Goal: Task Accomplishment & Management: Manage account settings

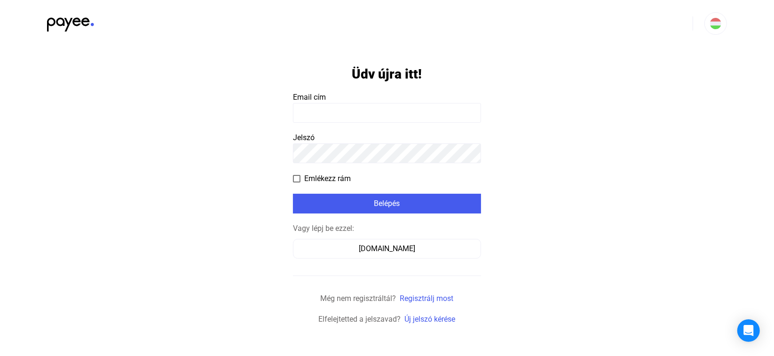
click at [316, 109] on input at bounding box center [387, 113] width 188 height 20
type input "**********"
drag, startPoint x: 564, startPoint y: 117, endPoint x: 543, endPoint y: 119, distance: 20.8
click at [562, 117] on app-form-template "**********" at bounding box center [387, 186] width 774 height 278
click at [367, 110] on input "**********" at bounding box center [387, 113] width 188 height 20
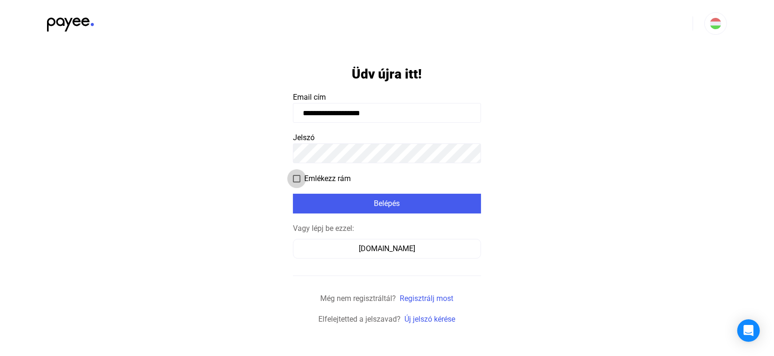
click at [300, 175] on label "Emlékezz rám" at bounding box center [322, 178] width 58 height 11
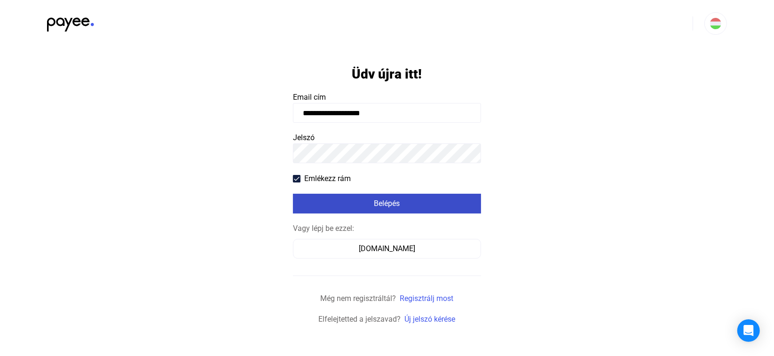
click at [331, 201] on div "Belépés" at bounding box center [387, 203] width 182 height 11
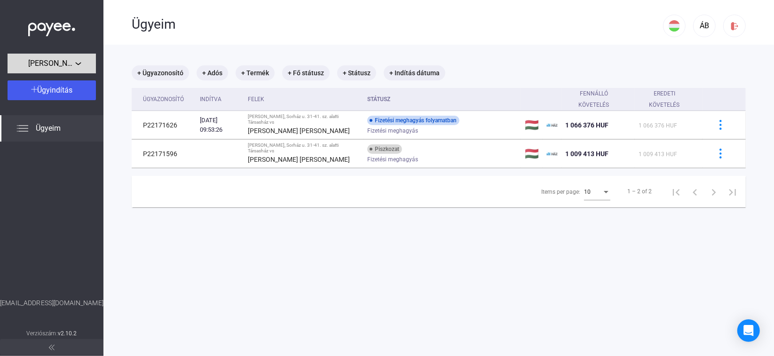
click at [58, 67] on span "[PERSON_NAME], Sorház u. 31-41. sz. alatti Társasház" at bounding box center [51, 63] width 47 height 11
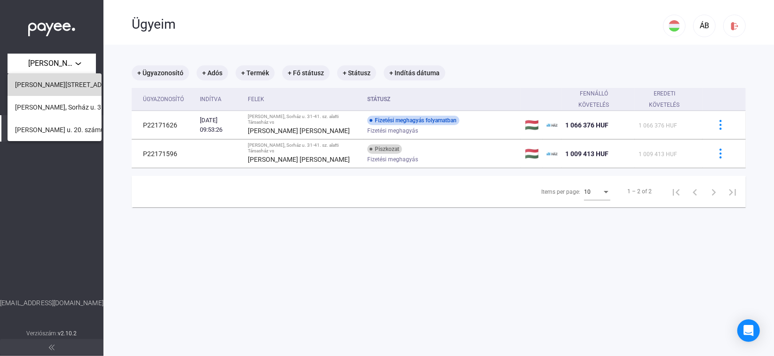
click at [53, 80] on span "[PERSON_NAME][STREET_ADDRESS]. [GEOGRAPHIC_DATA]" at bounding box center [102, 84] width 175 height 11
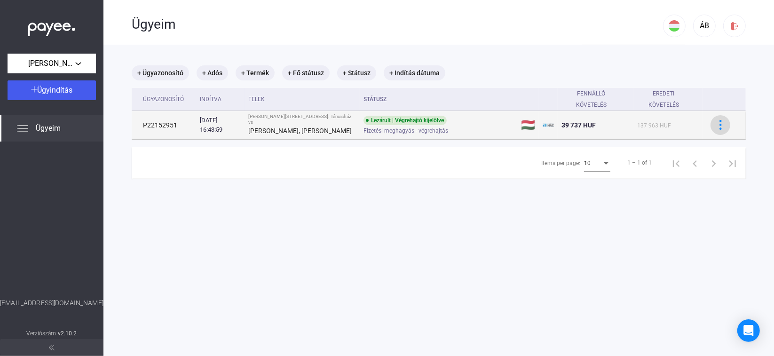
click at [719, 124] on div at bounding box center [720, 125] width 14 height 10
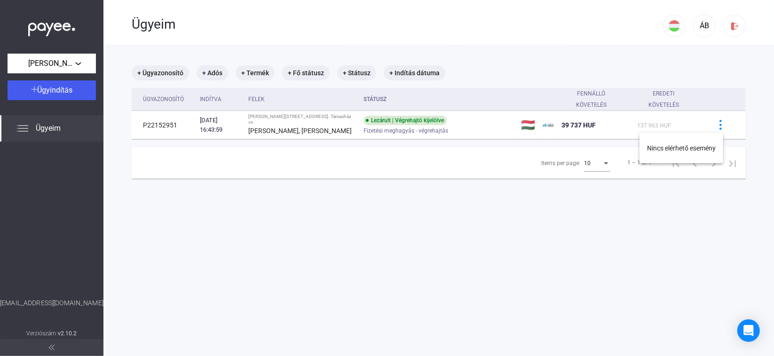
click at [531, 124] on div at bounding box center [387, 178] width 774 height 356
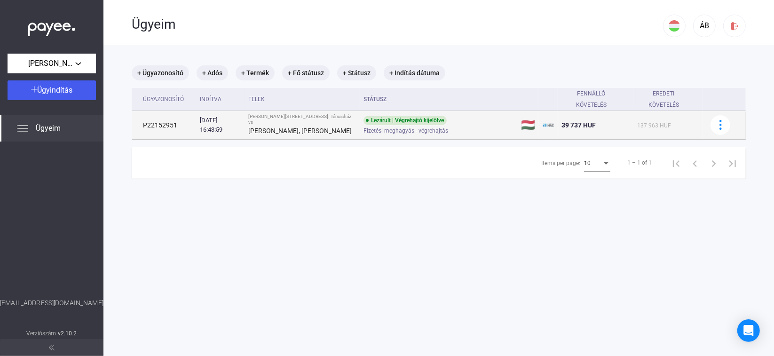
click at [547, 120] on td at bounding box center [548, 125] width 19 height 28
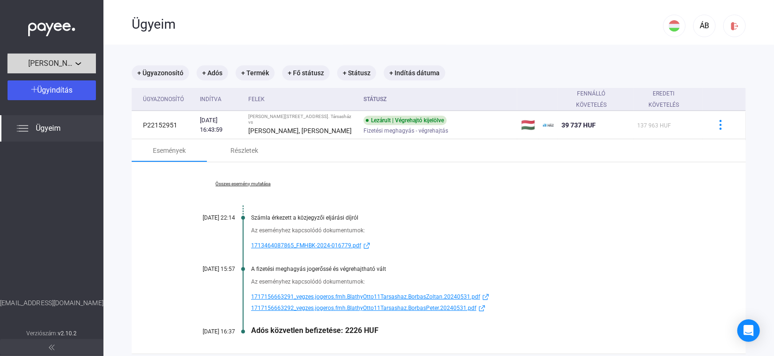
click at [57, 65] on span "[PERSON_NAME][STREET_ADDRESS]. [GEOGRAPHIC_DATA]" at bounding box center [51, 63] width 47 height 11
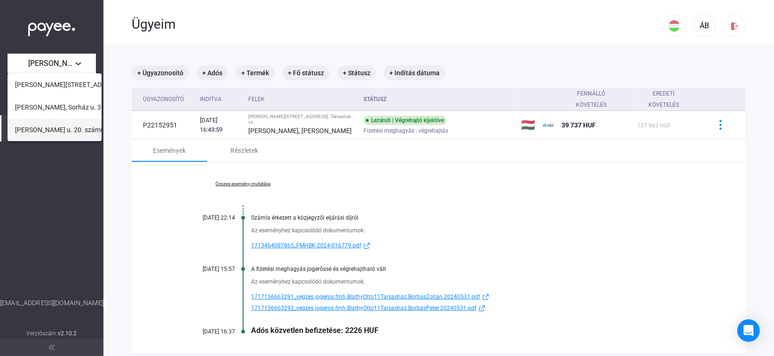
click at [51, 134] on span "[PERSON_NAME] u. 20. számú [GEOGRAPHIC_DATA]" at bounding box center [92, 129] width 154 height 11
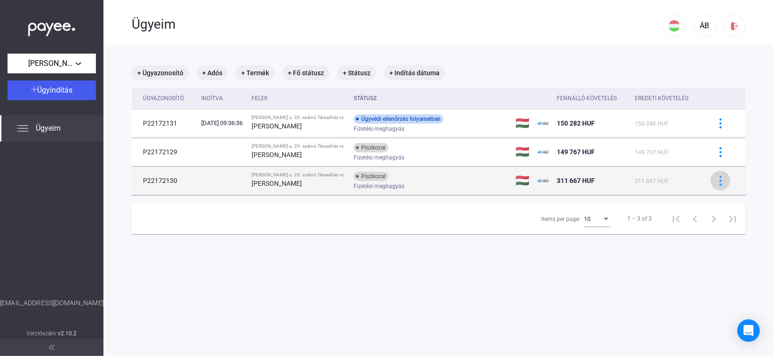
click at [715, 185] on button at bounding box center [720, 181] width 20 height 20
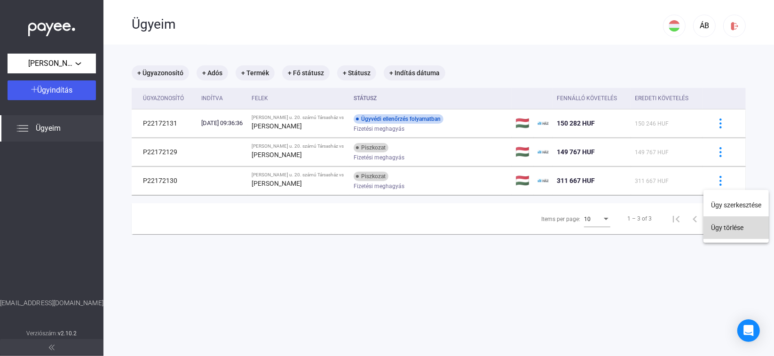
click at [719, 229] on button "Ügy törlése" at bounding box center [735, 227] width 65 height 23
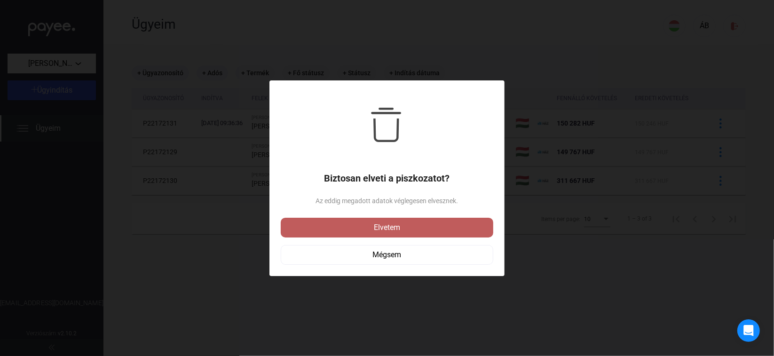
click at [392, 229] on div "Elvetem" at bounding box center [386, 227] width 207 height 11
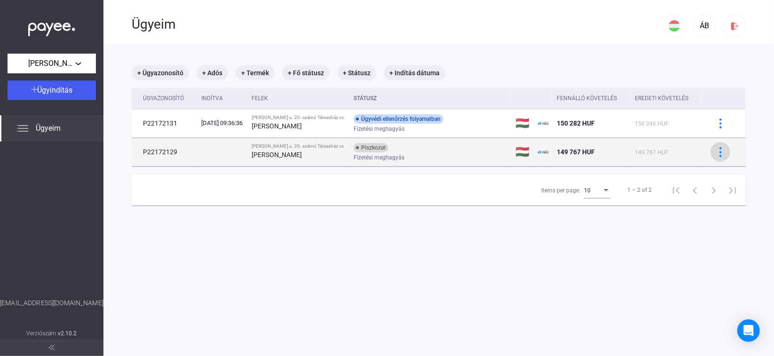
click at [715, 155] on img at bounding box center [720, 152] width 10 height 10
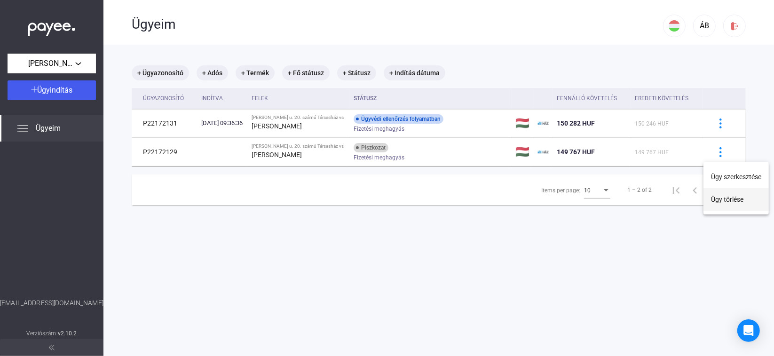
click at [731, 199] on button "Ügy törlése" at bounding box center [735, 199] width 65 height 23
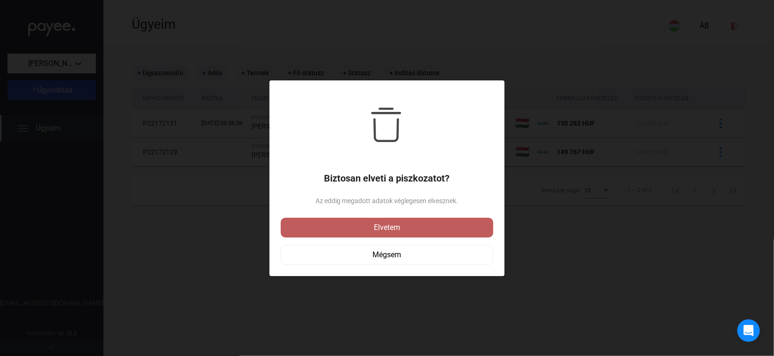
click at [420, 226] on div "Elvetem" at bounding box center [386, 227] width 207 height 11
